Goal: Task Accomplishment & Management: Use online tool/utility

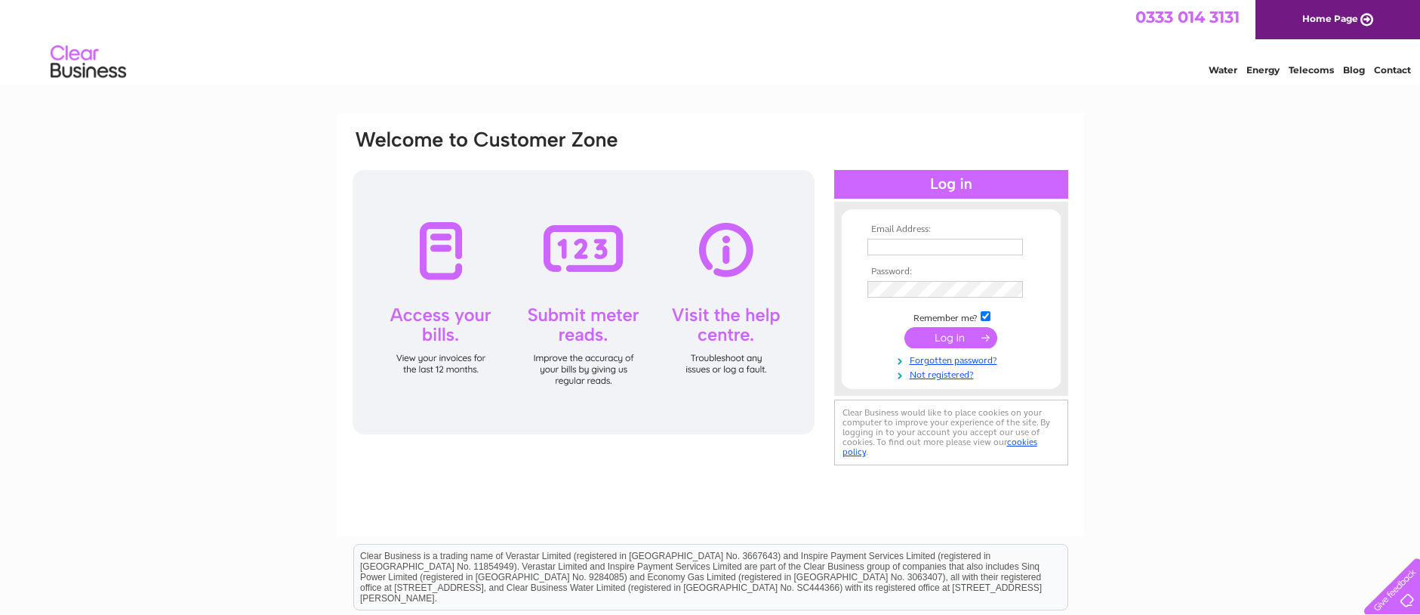
click at [918, 246] on input "text" at bounding box center [946, 247] width 156 height 17
click at [933, 251] on input "text" at bounding box center [946, 248] width 157 height 18
type input "[EMAIL_ADDRESS][DOMAIN_NAME]"
click at [905, 328] on input "submit" at bounding box center [951, 338] width 93 height 21
click at [948, 335] on input "submit" at bounding box center [951, 338] width 93 height 21
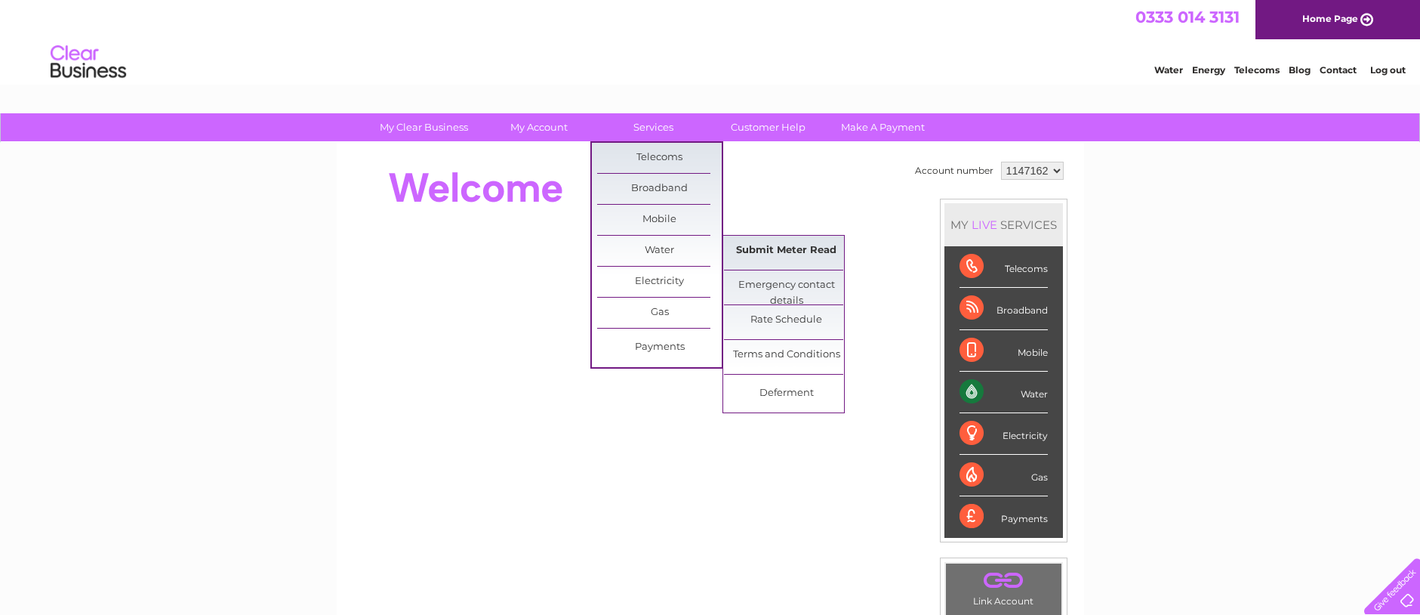
click at [771, 250] on link "Submit Meter Read" at bounding box center [786, 251] width 125 height 30
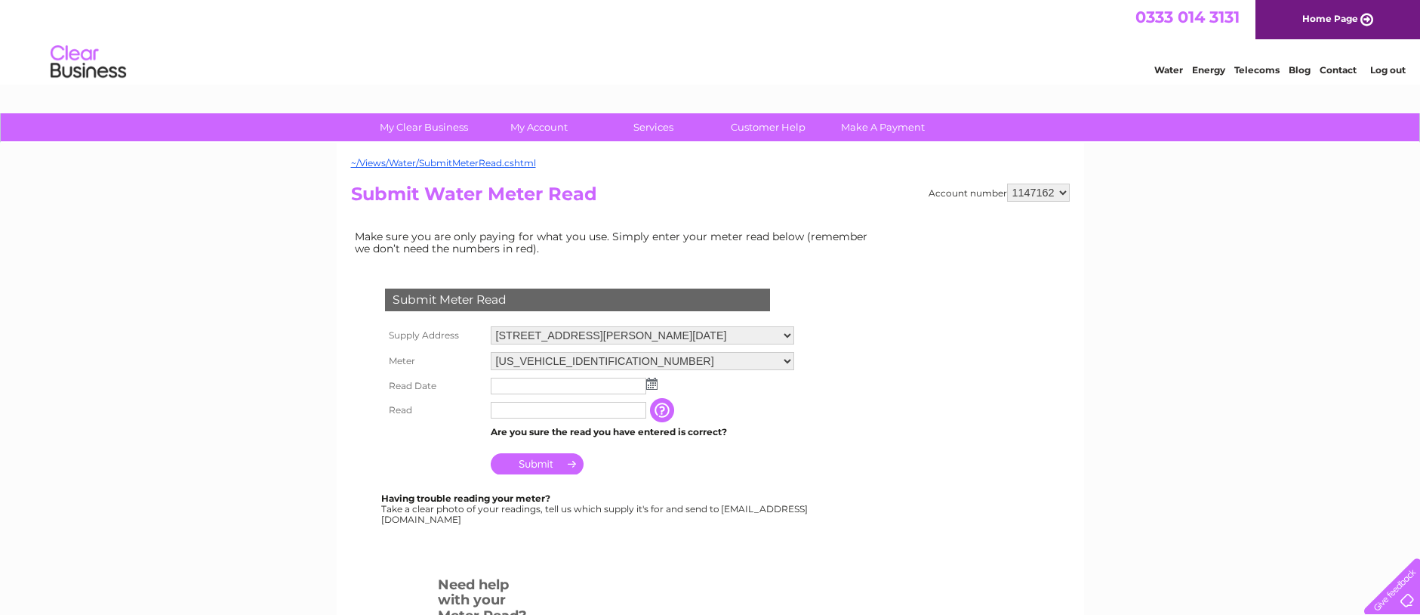
scroll to position [76, 0]
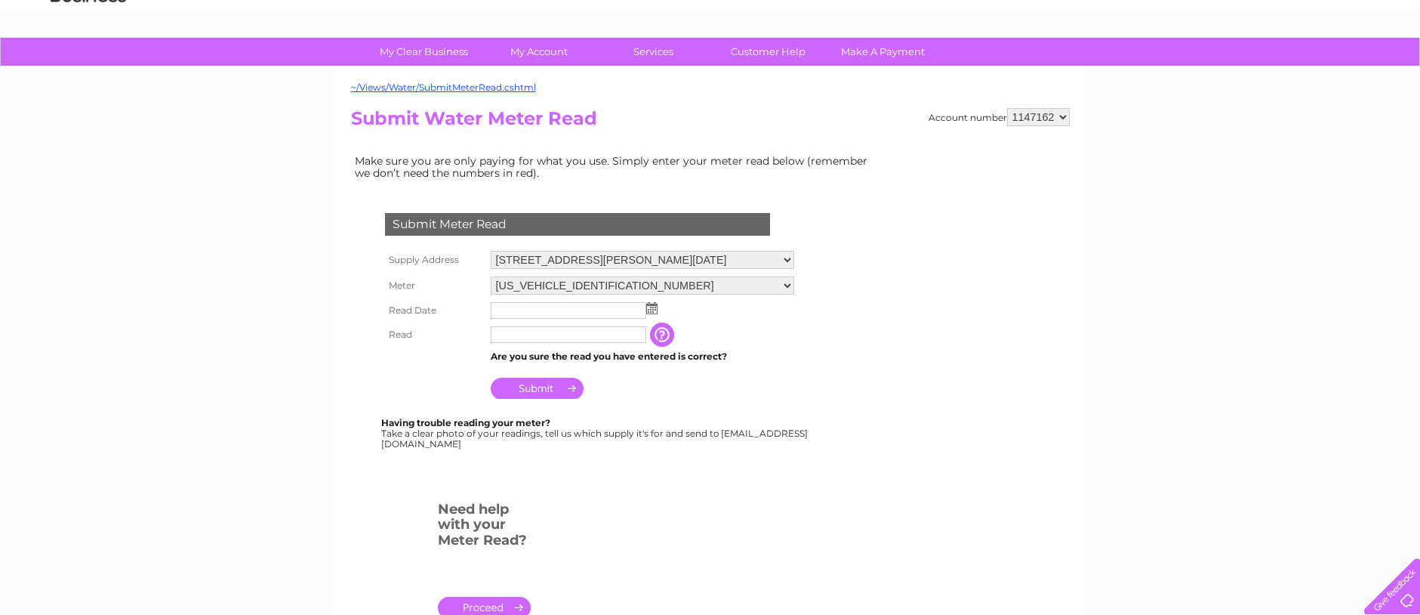
click at [652, 307] on img at bounding box center [651, 308] width 11 height 12
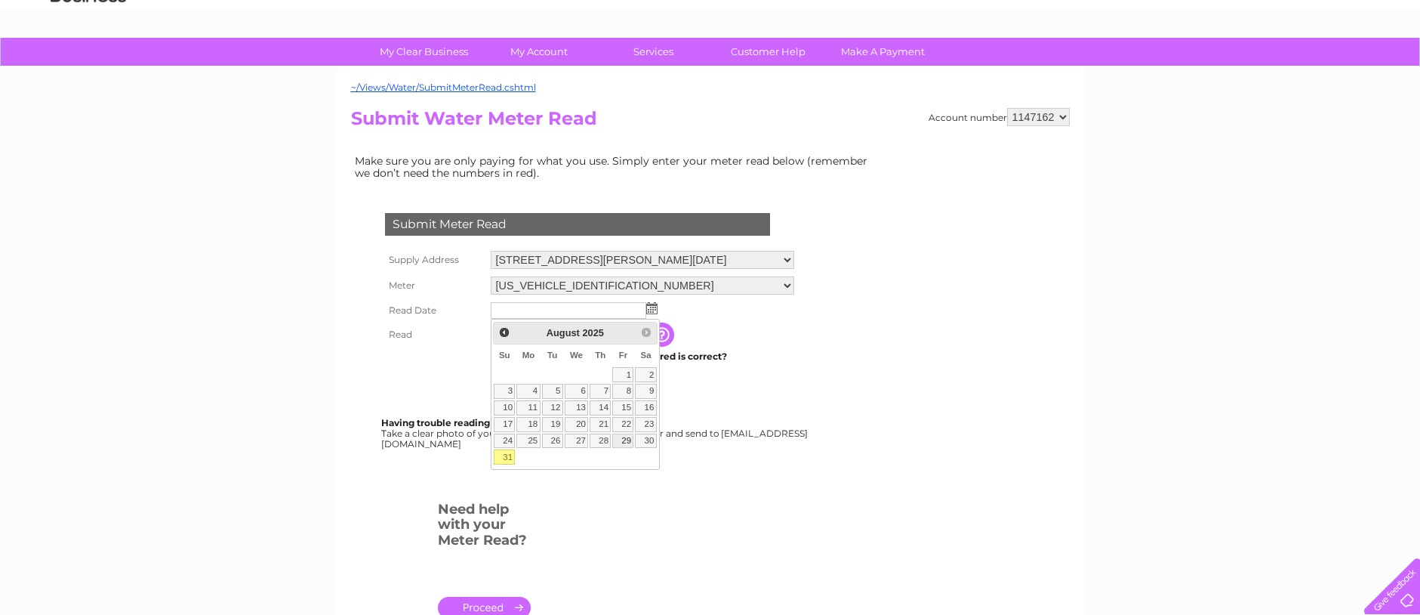
click at [628, 437] on link "29" at bounding box center [622, 440] width 21 height 15
type input "[DATE]"
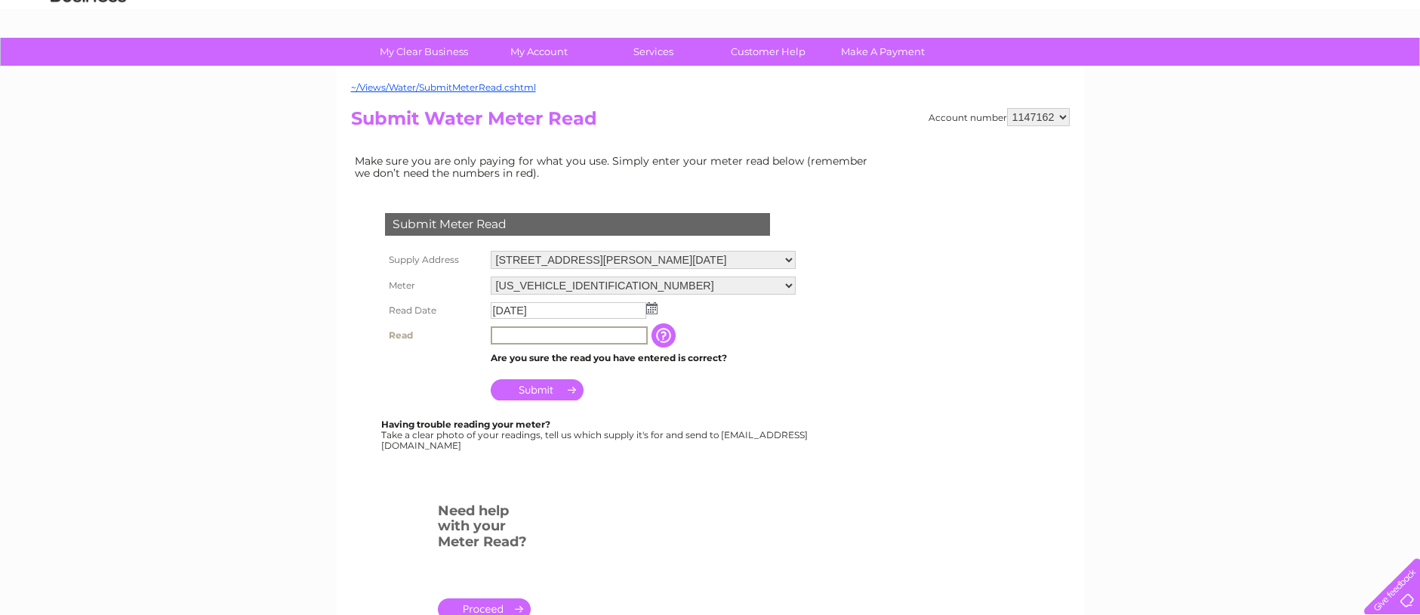
click at [523, 329] on input "text" at bounding box center [569, 335] width 157 height 18
type input "09006"
click at [1333, 294] on div "My Clear Business Login Details My Details My Preferences Link Account My Accou…" at bounding box center [710, 486] width 1420 height 897
click at [542, 388] on input "Submit" at bounding box center [537, 388] width 93 height 21
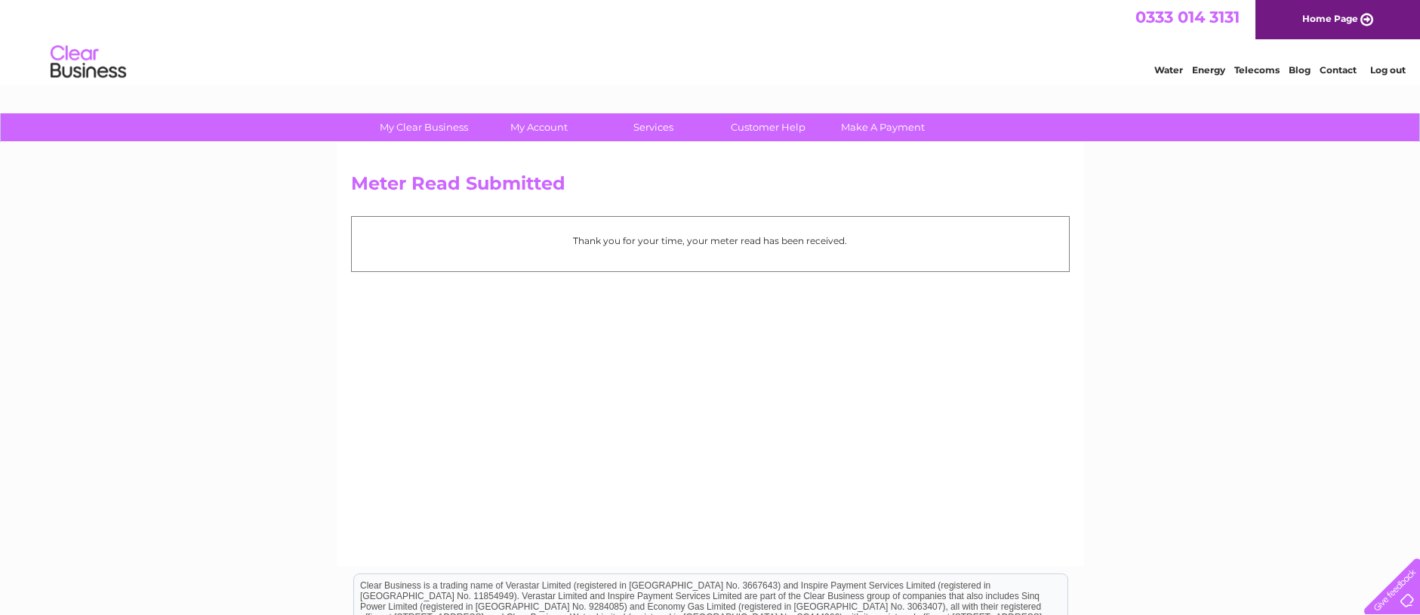
click at [264, 325] on div "My Clear Business Login Details My Details My Preferences Link Account My Accou…" at bounding box center [710, 468] width 1420 height 710
